Goal: Task Accomplishment & Management: Manage account settings

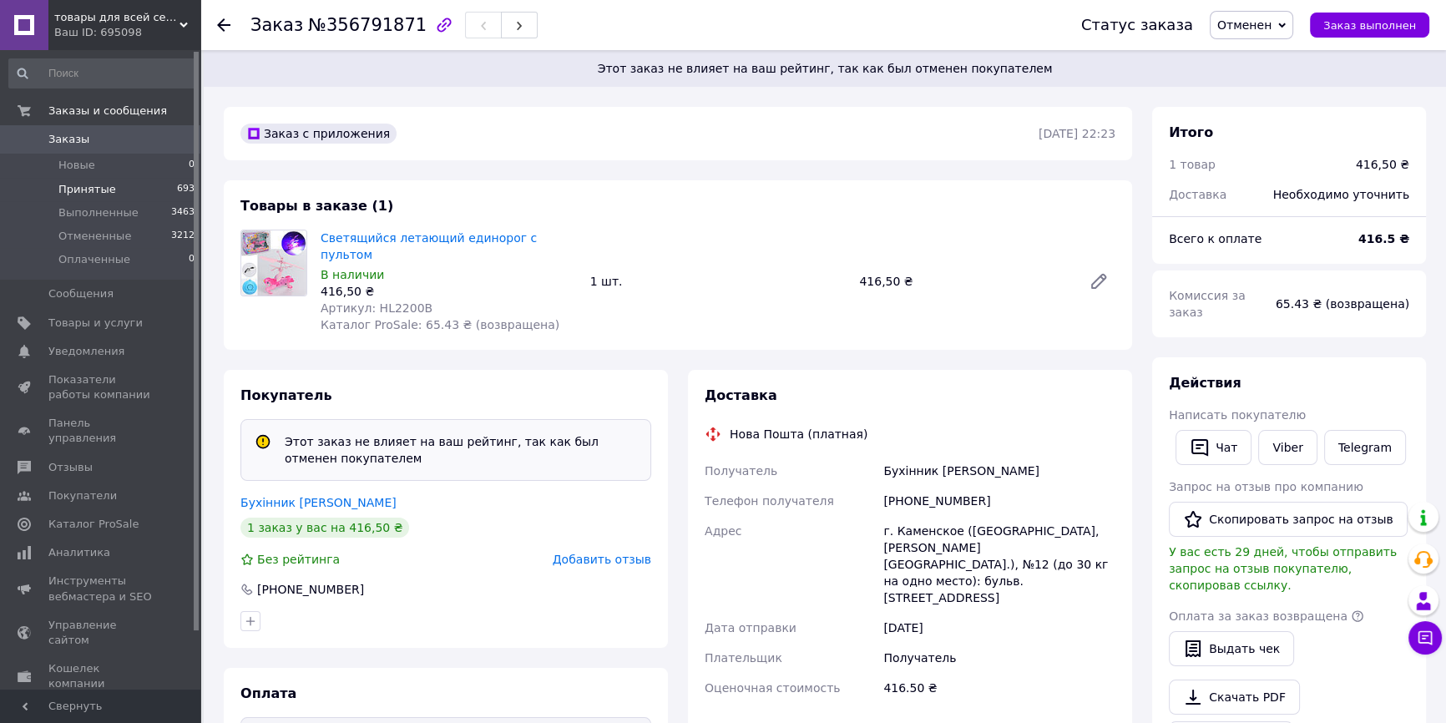
click at [84, 190] on span "Принятые" at bounding box center [87, 189] width 58 height 15
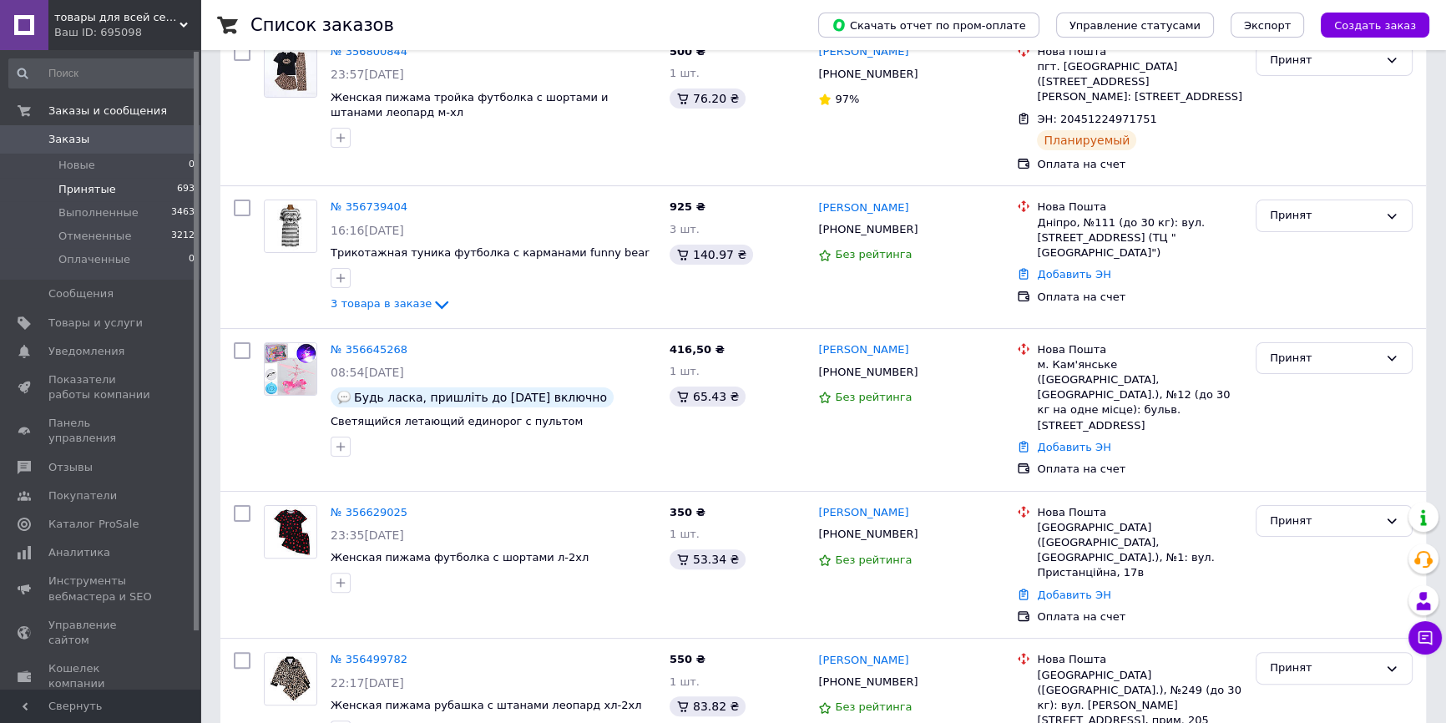
scroll to position [455, 0]
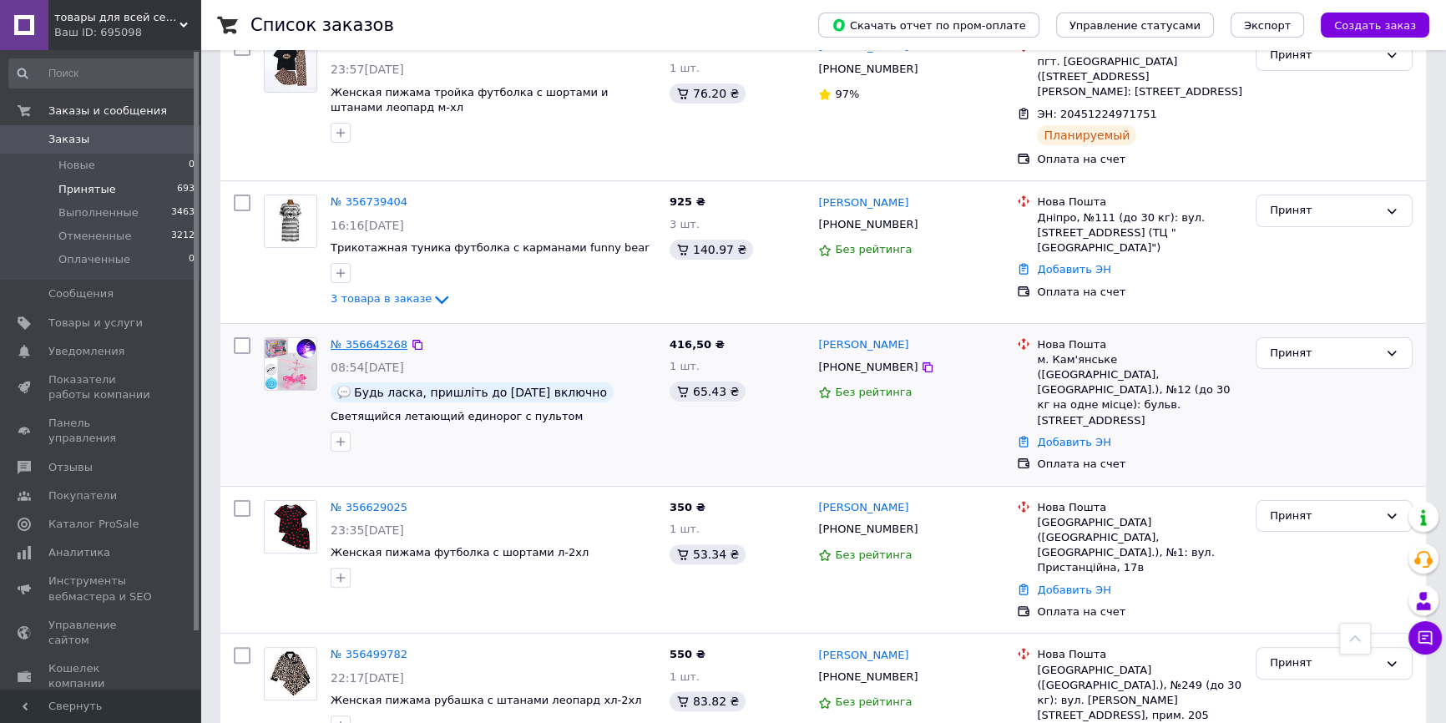
click at [362, 338] on link "№ 356645268" at bounding box center [369, 344] width 77 height 13
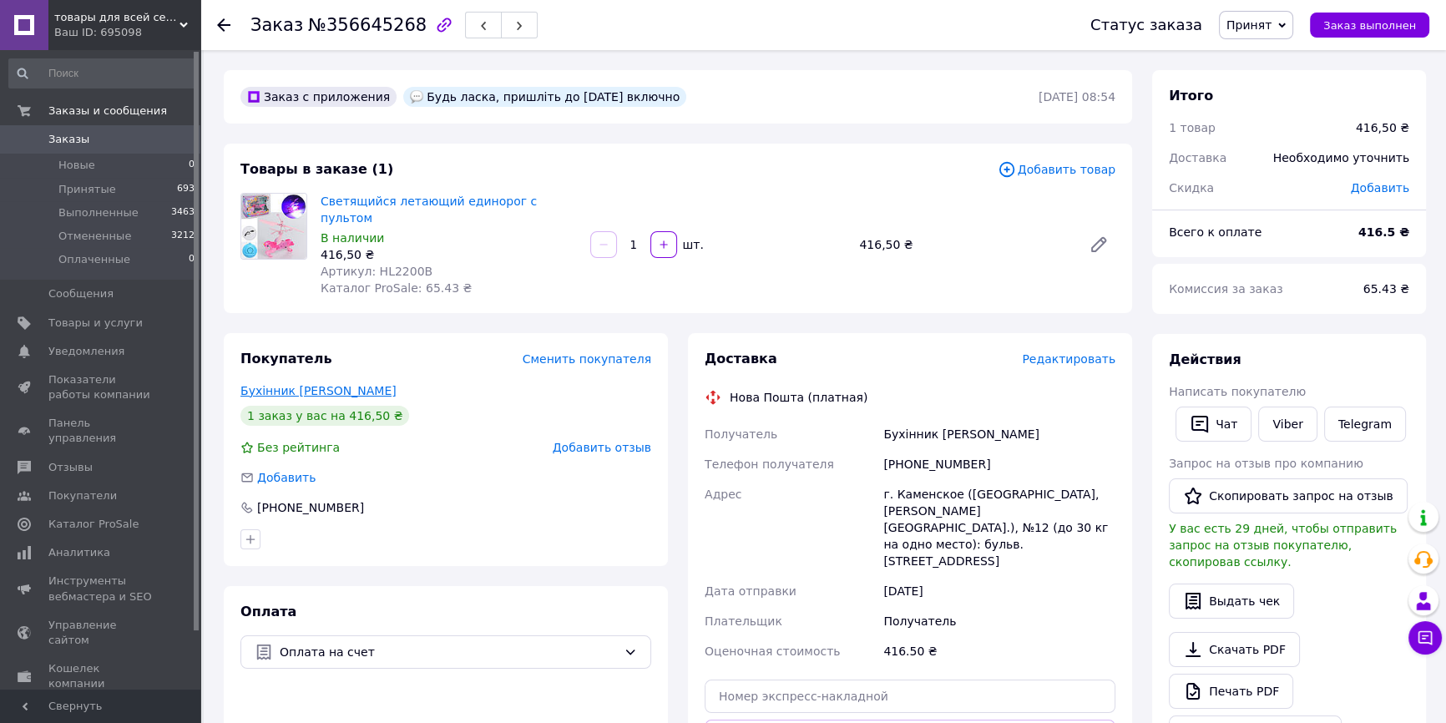
click at [251, 384] on link "Бухінник [PERSON_NAME]" at bounding box center [319, 390] width 156 height 13
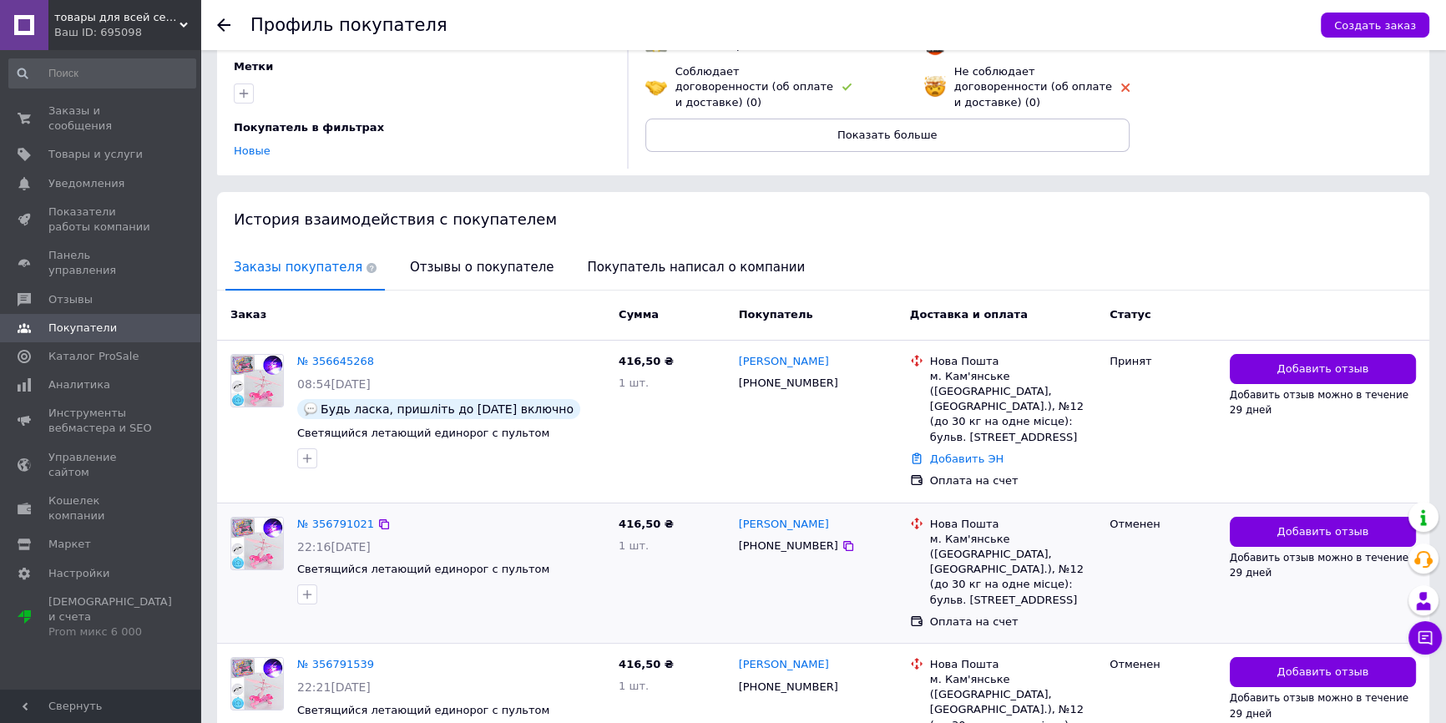
scroll to position [173, 0]
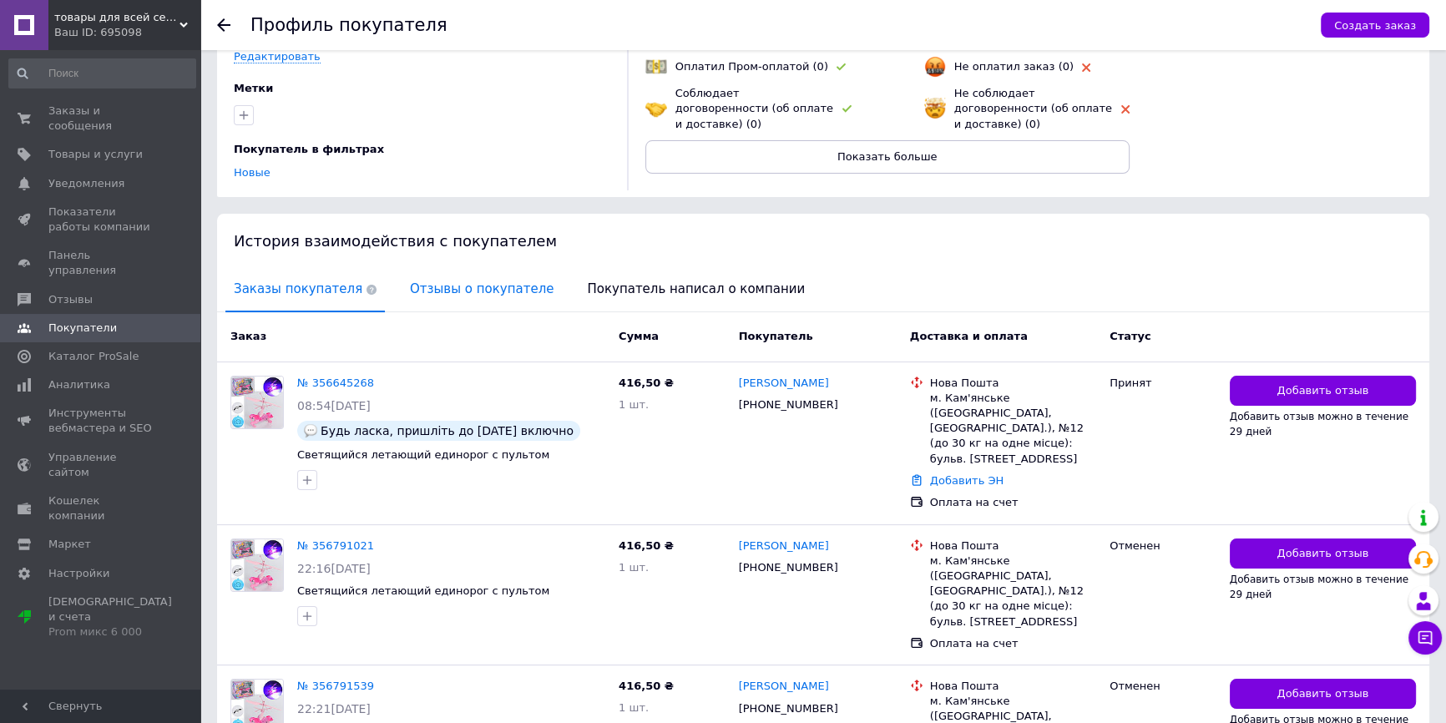
click at [434, 289] on span "Отзывы о покупателе" at bounding box center [482, 289] width 160 height 43
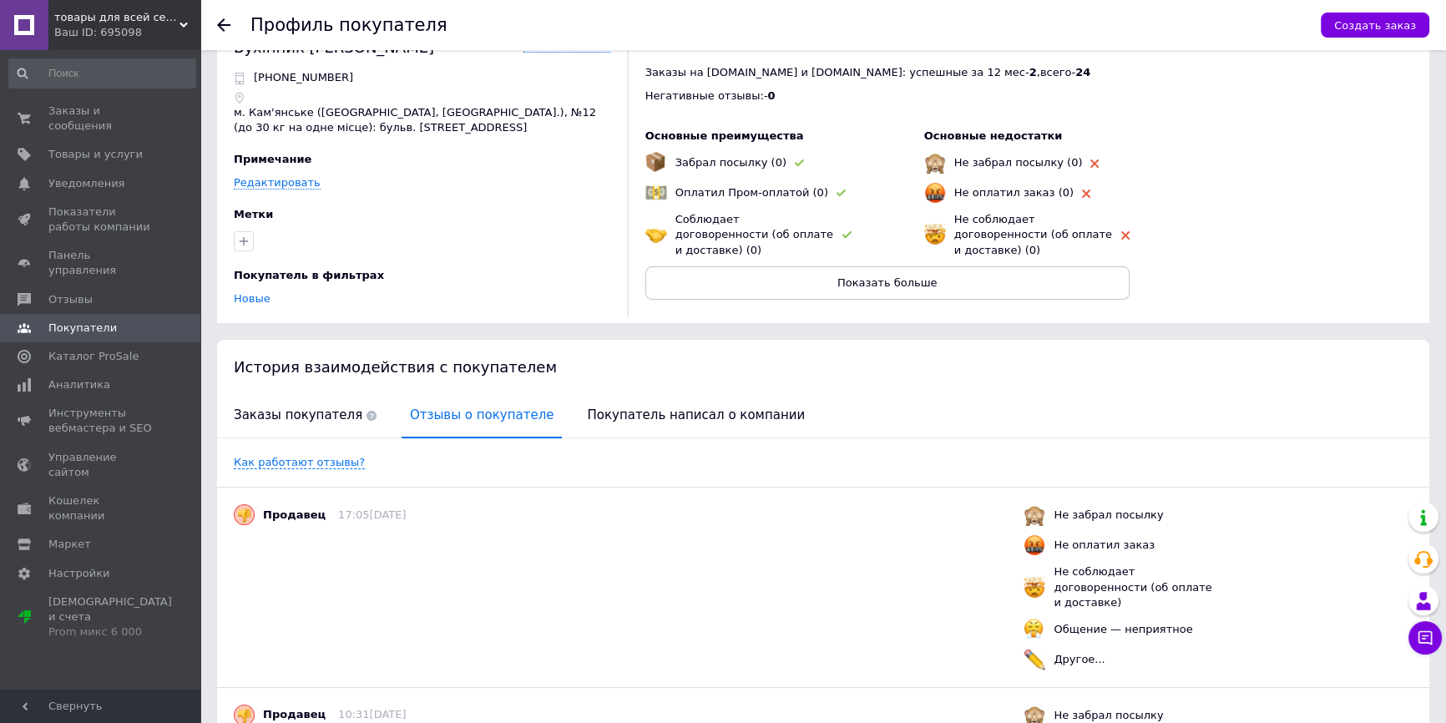
scroll to position [0, 0]
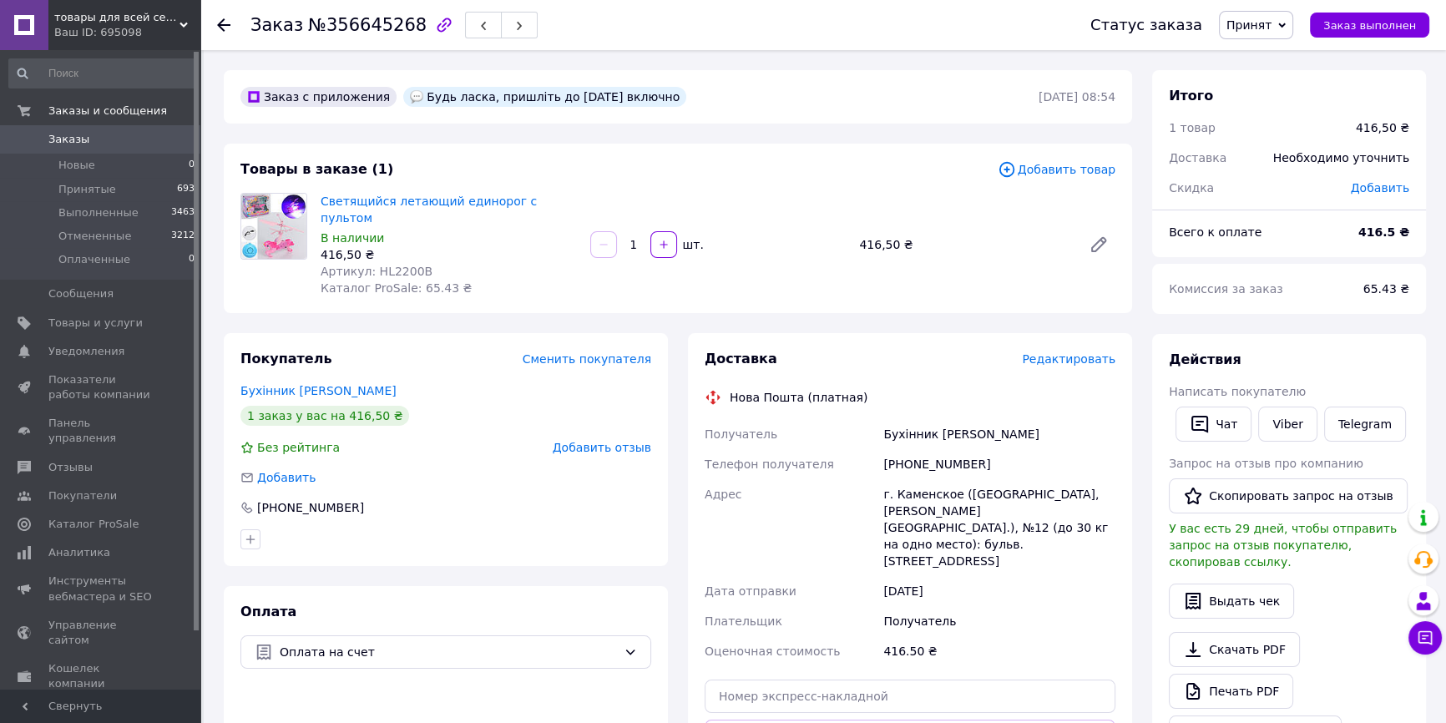
click at [289, 384] on link "Бухінник [PERSON_NAME]" at bounding box center [319, 390] width 156 height 13
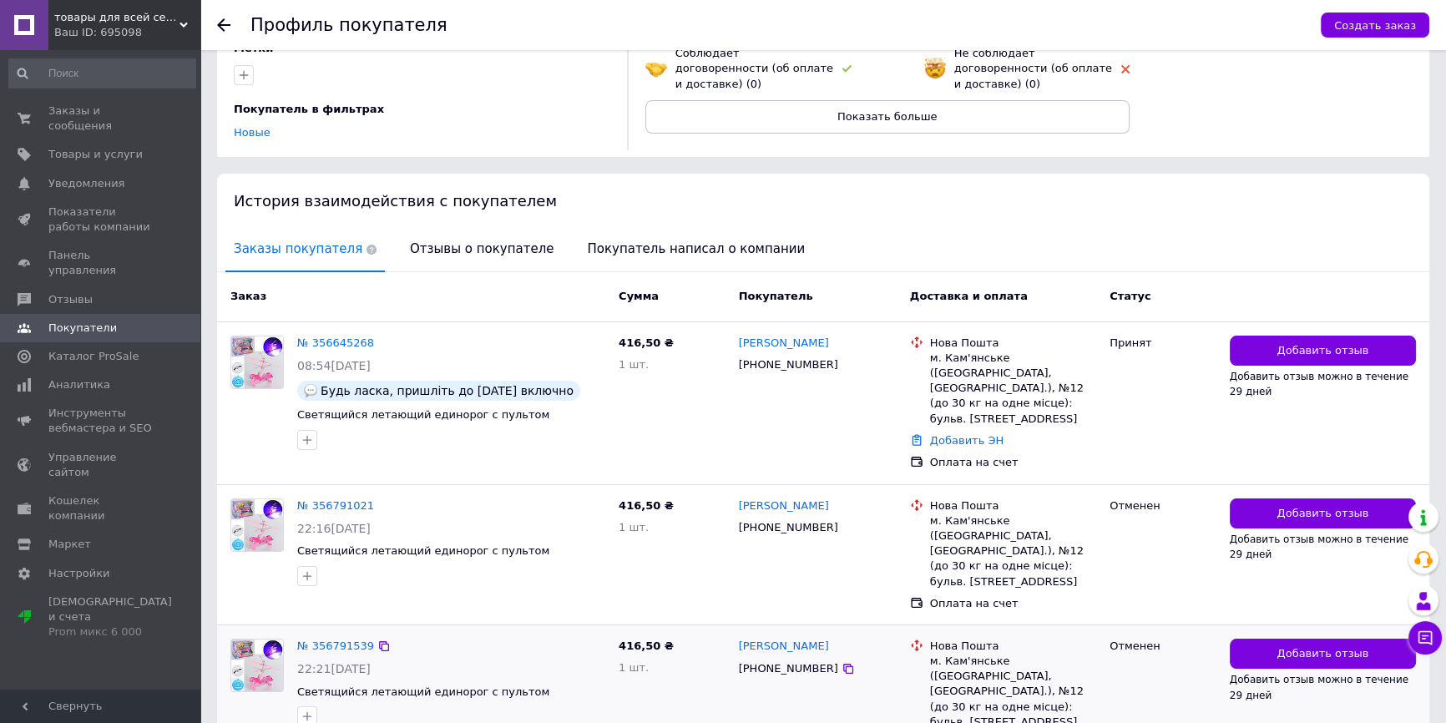
scroll to position [173, 0]
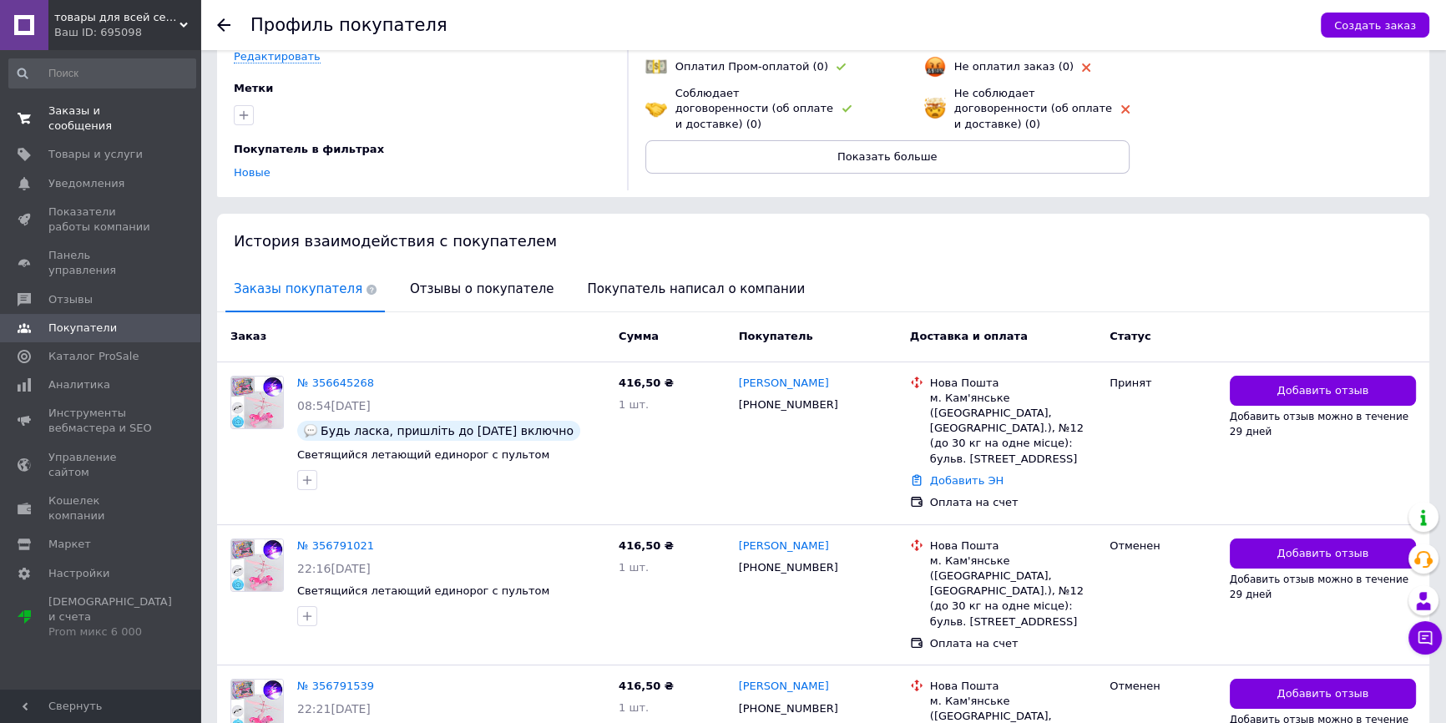
click at [79, 109] on span "Заказы и сообщения" at bounding box center [101, 119] width 106 height 30
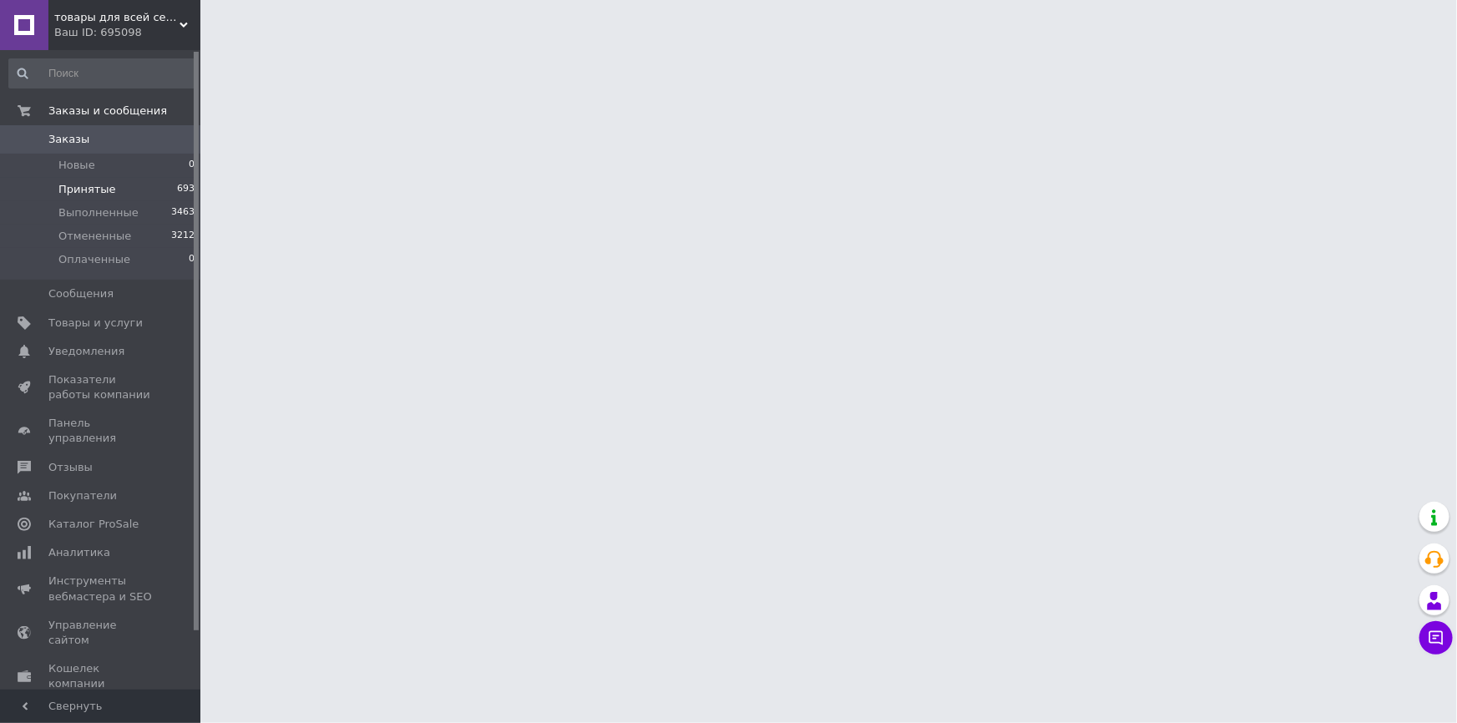
click at [98, 186] on span "Принятые" at bounding box center [87, 189] width 58 height 15
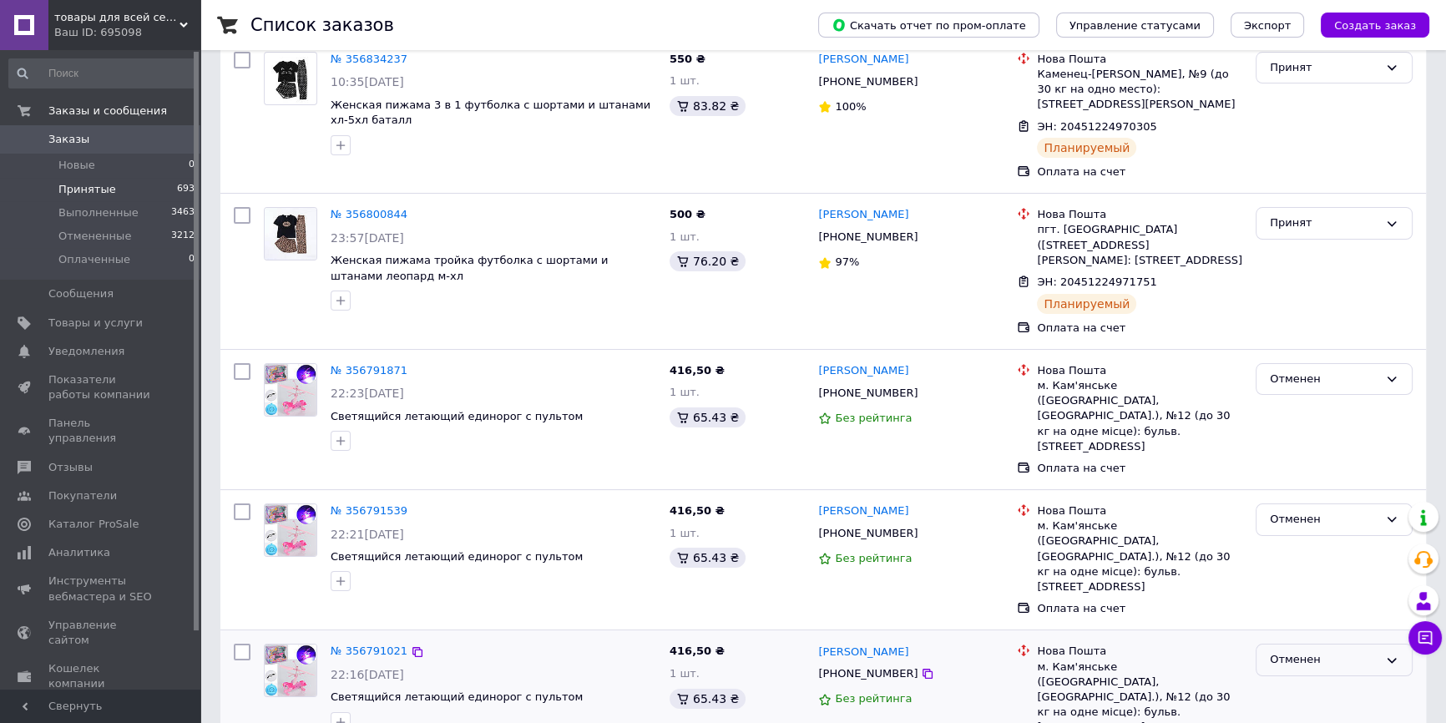
scroll to position [455, 0]
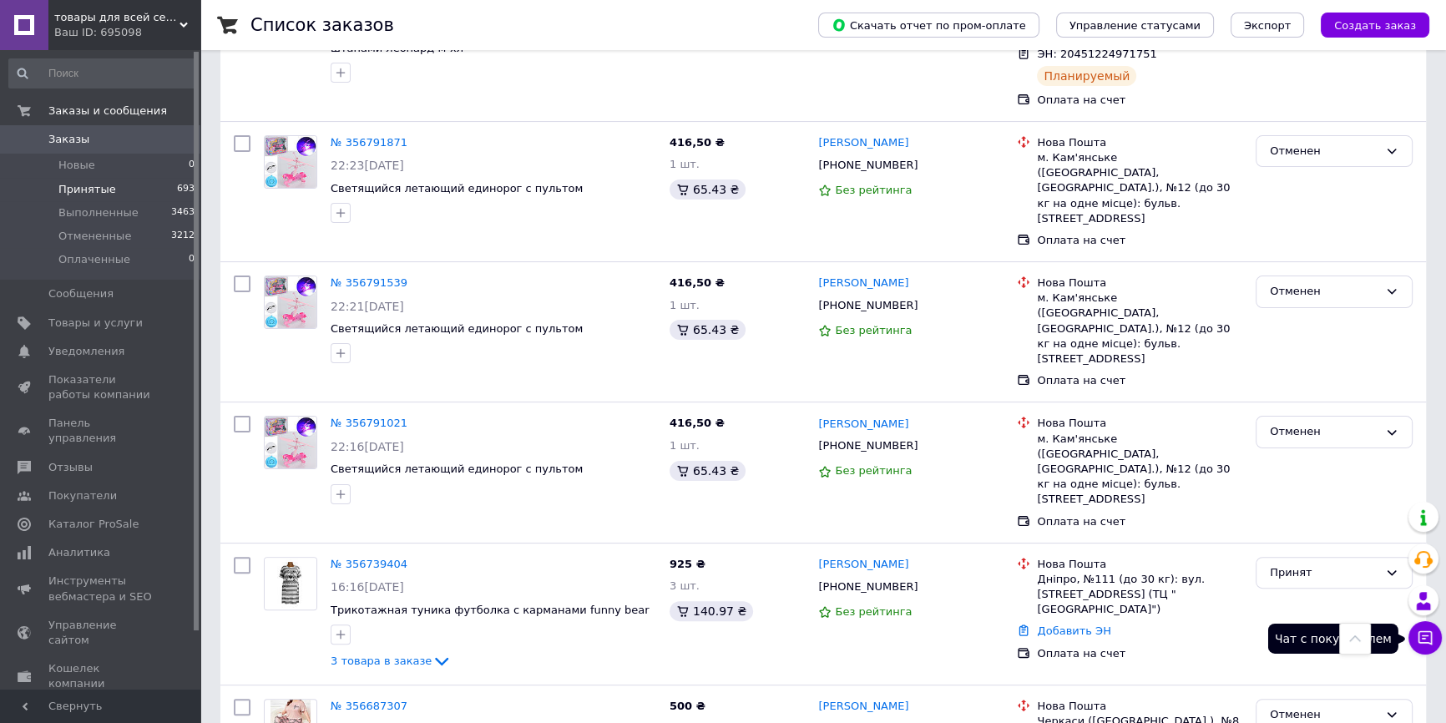
click at [1421, 640] on icon at bounding box center [1425, 638] width 17 height 17
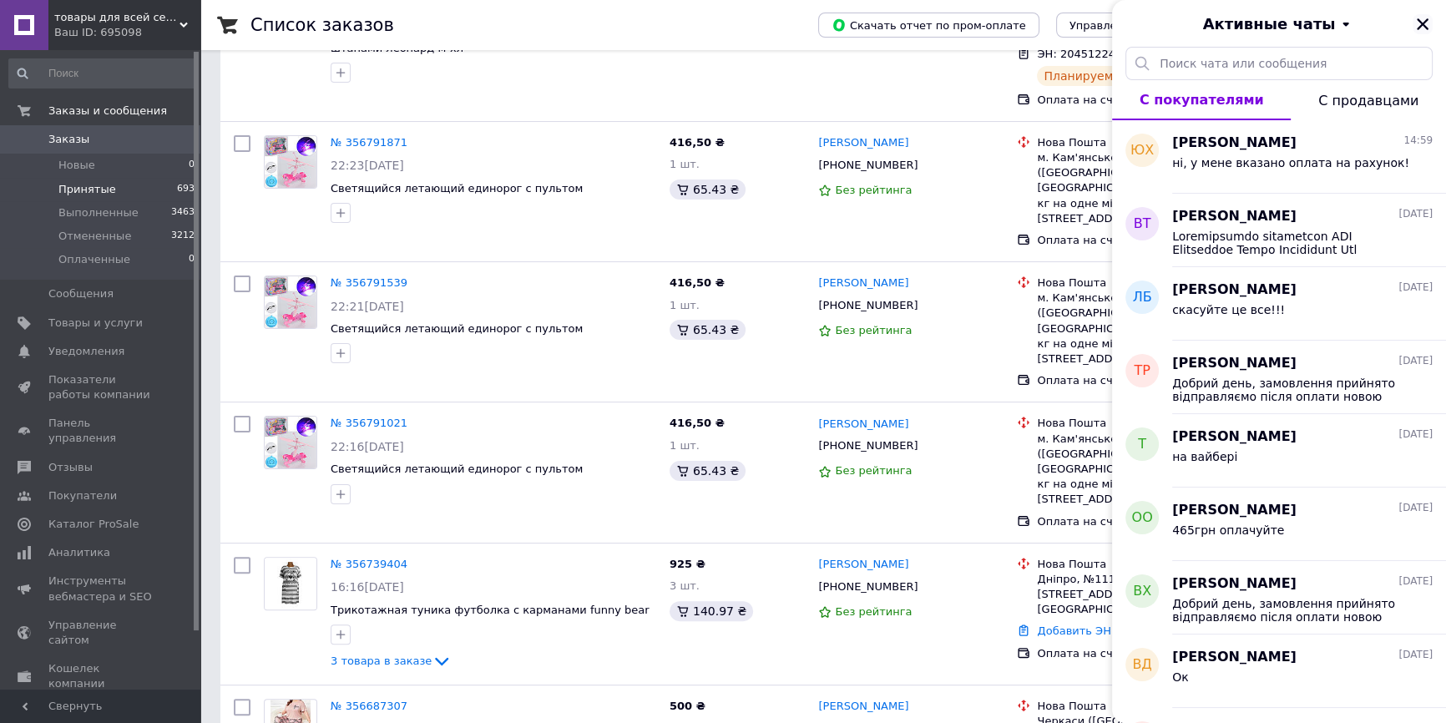
click at [1428, 25] on icon "Закрыть" at bounding box center [1422, 24] width 15 height 15
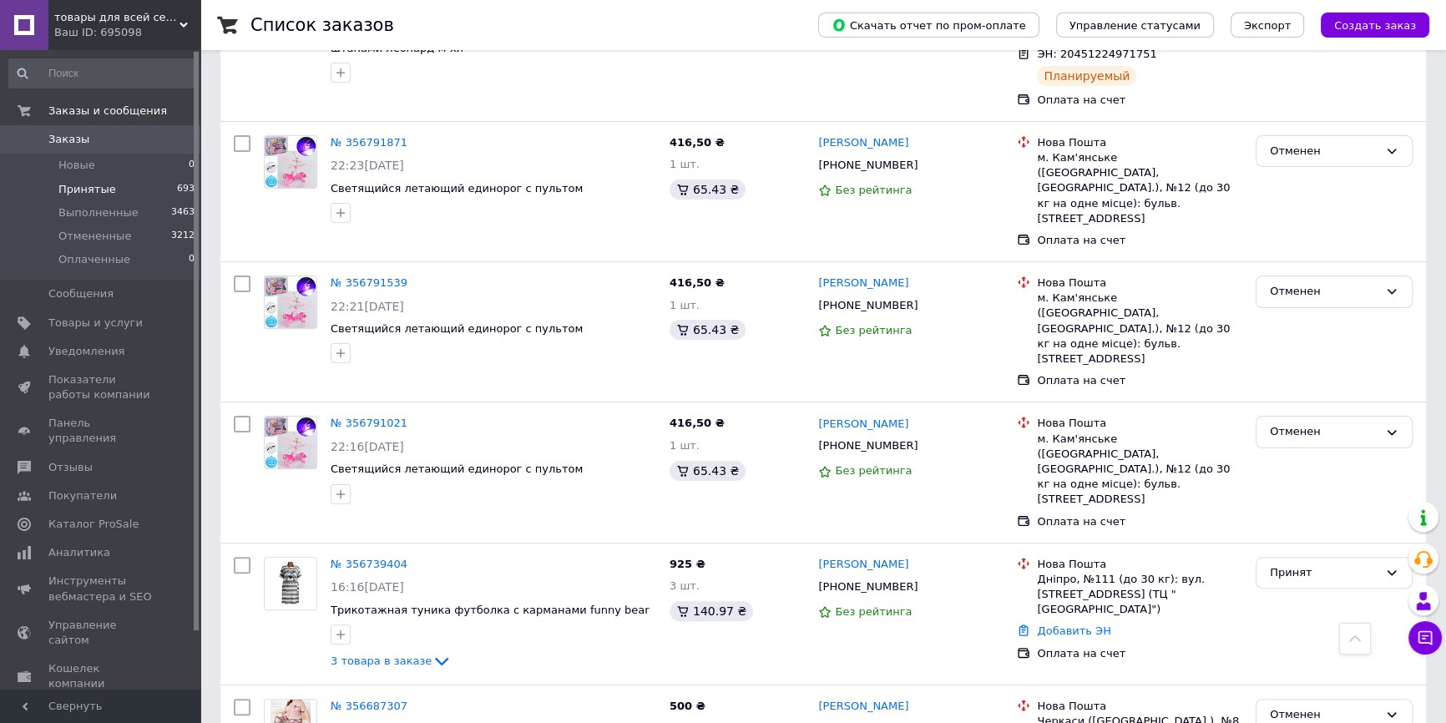
click at [66, 134] on span "Заказы" at bounding box center [68, 139] width 41 height 15
